Goal: Information Seeking & Learning: Check status

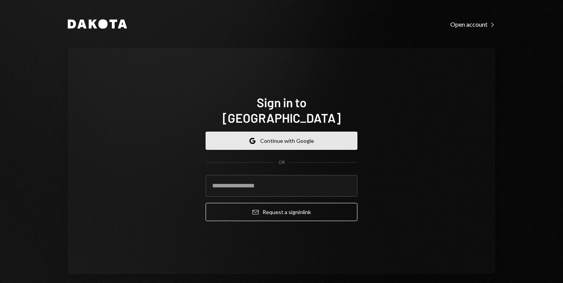
click at [266, 132] on button "Google Continue with Google" at bounding box center [282, 141] width 152 height 18
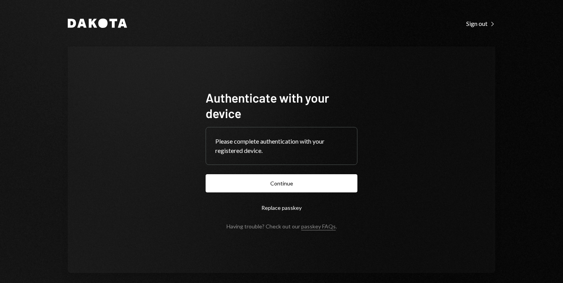
click at [282, 192] on form "Authenticate with your device Please complete authentication with your register…" at bounding box center [282, 160] width 152 height 140
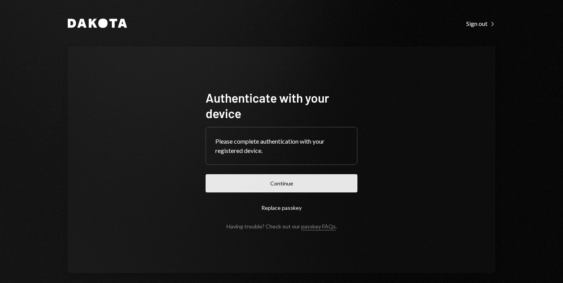
click at [282, 184] on button "Continue" at bounding box center [282, 183] width 152 height 18
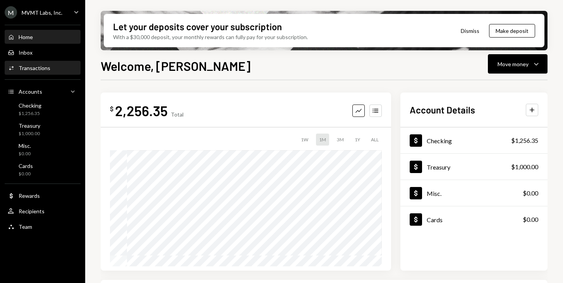
click at [45, 69] on div "Transactions" at bounding box center [35, 68] width 32 height 7
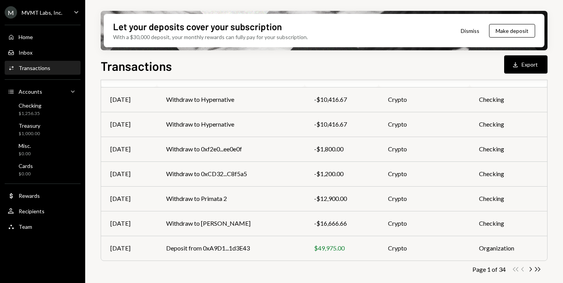
scroll to position [158, 0]
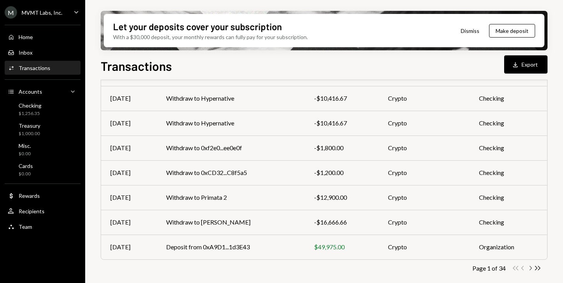
click at [532, 268] on icon "Chevron Right" at bounding box center [530, 268] width 7 height 7
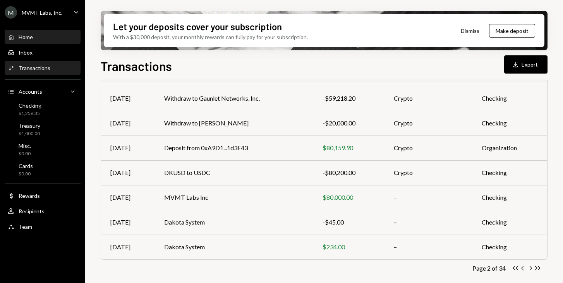
click at [29, 36] on div "Home" at bounding box center [26, 37] width 14 height 7
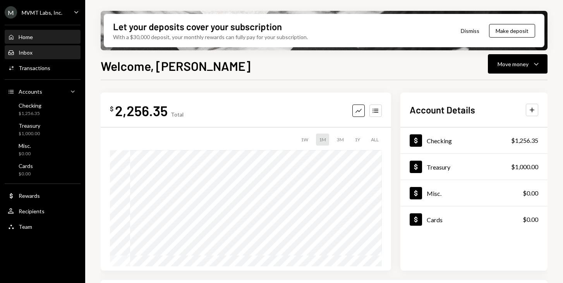
click at [26, 50] on div "Inbox" at bounding box center [26, 52] width 14 height 7
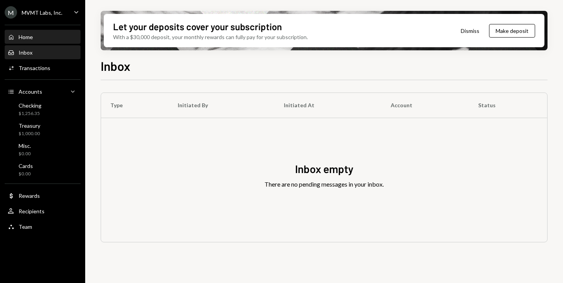
click at [26, 34] on div "Home" at bounding box center [26, 37] width 14 height 7
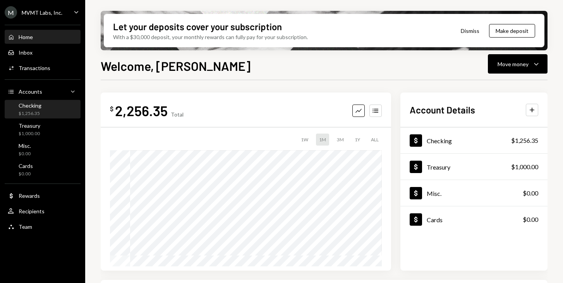
click at [47, 105] on div "Checking $1,256.35" at bounding box center [43, 109] width 70 height 15
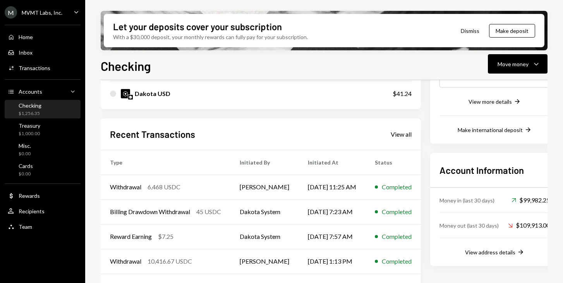
scroll to position [170, 0]
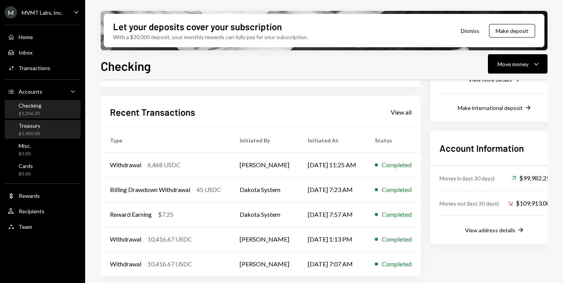
click at [35, 126] on div "Treasury" at bounding box center [30, 125] width 22 height 7
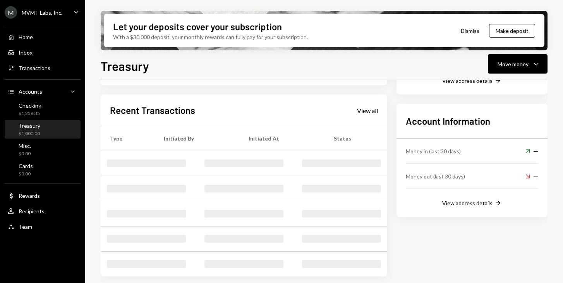
scroll to position [138, 0]
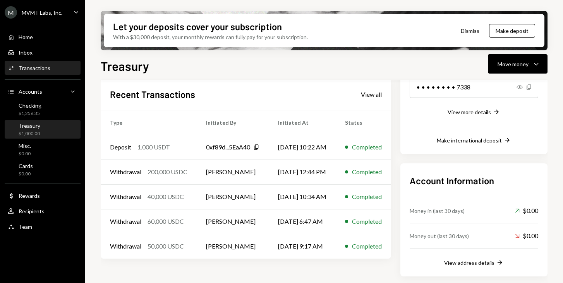
click at [42, 71] on div "Activities Transactions" at bounding box center [29, 68] width 43 height 7
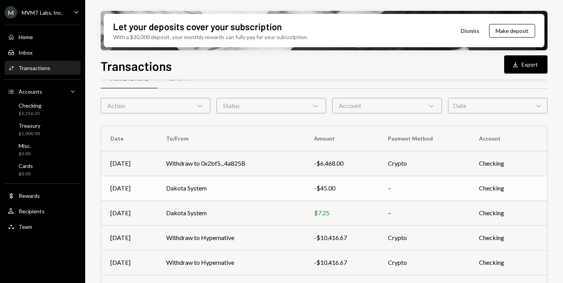
scroll to position [17, 0]
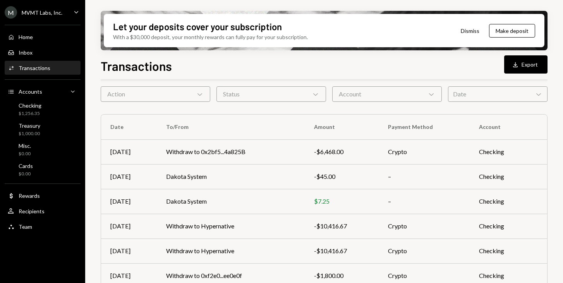
scroll to position [38, 0]
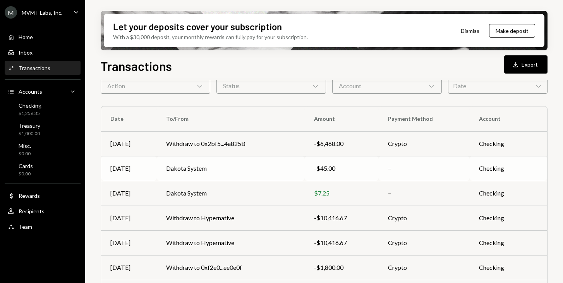
click at [250, 170] on td "Dakota System" at bounding box center [231, 168] width 148 height 25
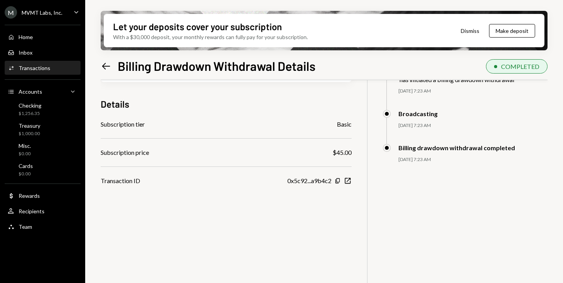
scroll to position [62, 0]
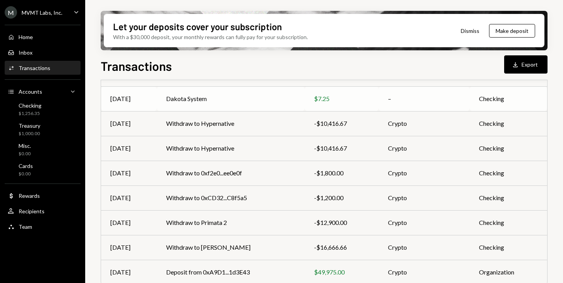
scroll to position [158, 0]
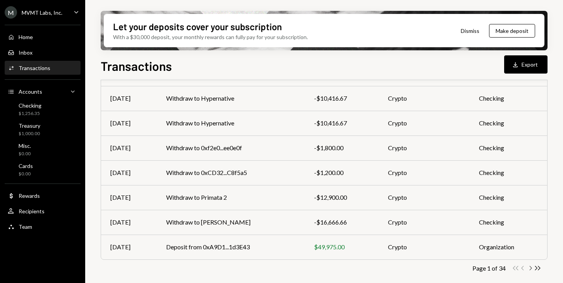
click at [529, 268] on icon "Chevron Right" at bounding box center [530, 268] width 7 height 7
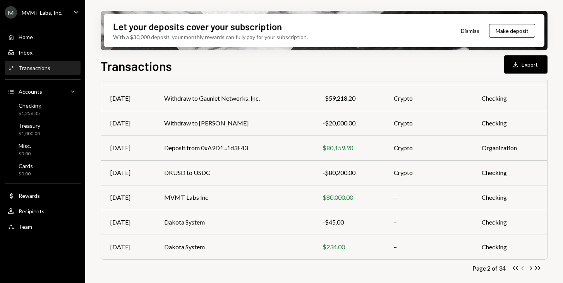
click at [522, 268] on icon "Chevron Left" at bounding box center [522, 268] width 7 height 7
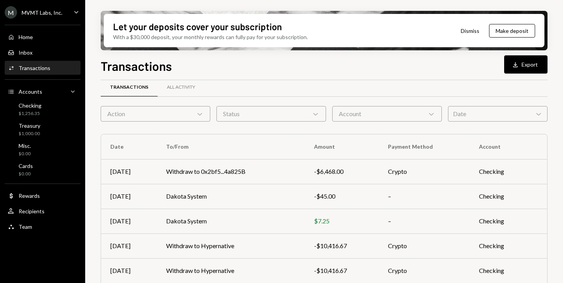
scroll to position [0, 0]
